Goal: Find specific page/section: Find specific page/section

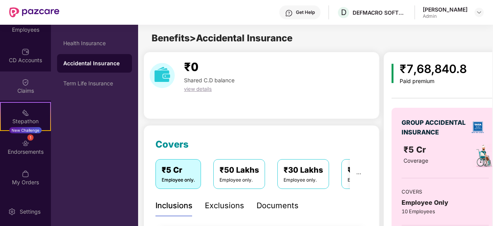
scroll to position [76, 0]
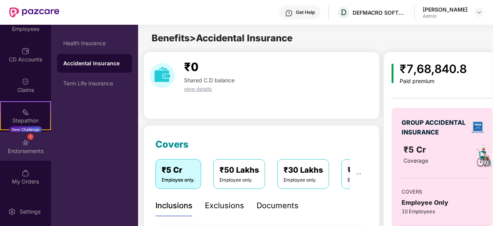
click at [26, 145] on img at bounding box center [26, 143] width 8 height 8
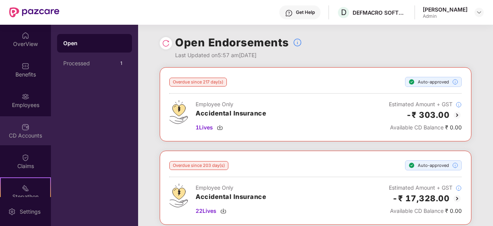
click at [18, 134] on div "CD Accounts" at bounding box center [25, 136] width 51 height 8
